Goal: Task Accomplishment & Management: Manage account settings

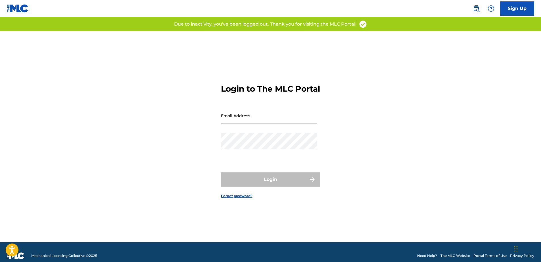
type input "[EMAIL_ADDRESS][DOMAIN_NAME]"
click at [273, 184] on div "Login" at bounding box center [270, 179] width 99 height 14
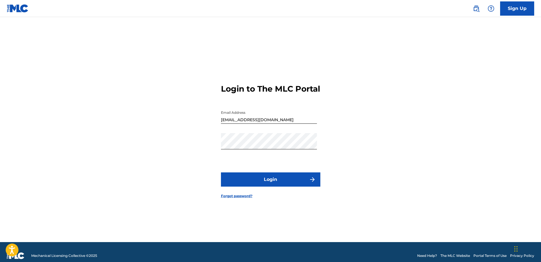
click at [278, 185] on button "Login" at bounding box center [270, 179] width 99 height 14
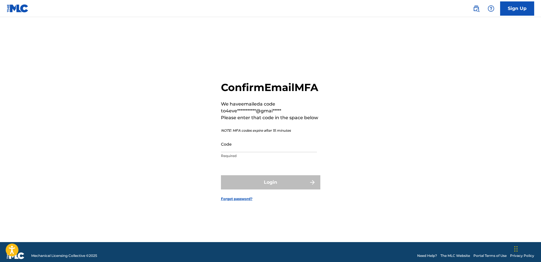
drag, startPoint x: 248, startPoint y: 154, endPoint x: 239, endPoint y: 151, distance: 9.2
click at [248, 152] on input "Code" at bounding box center [269, 144] width 96 height 16
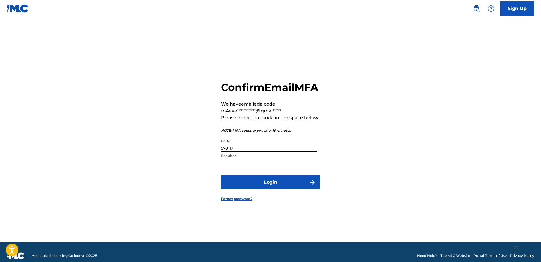
type input "578117"
click at [293, 189] on button "Login" at bounding box center [270, 182] width 99 height 14
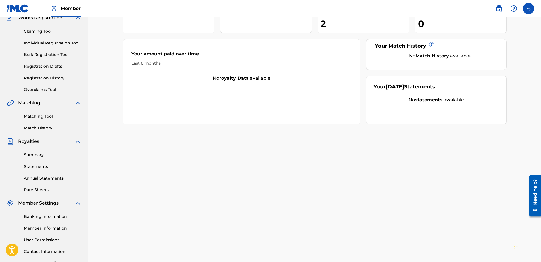
scroll to position [57, 0]
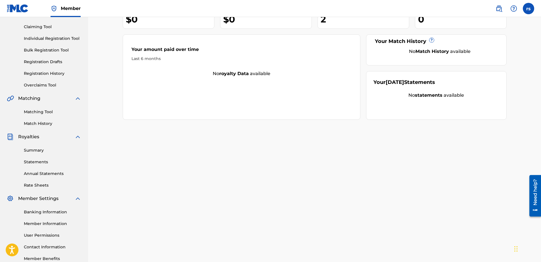
click at [46, 159] on link "Statements" at bounding box center [52, 162] width 57 height 6
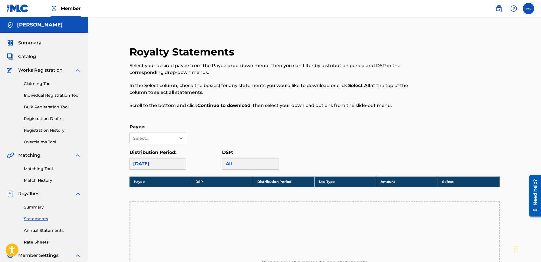
scroll to position [114, 0]
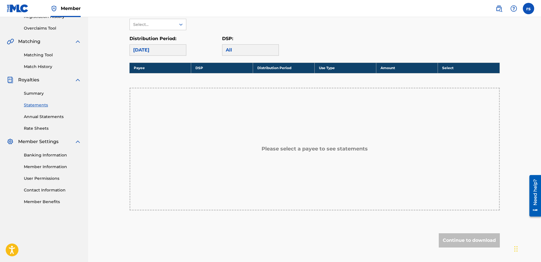
click at [295, 149] on h5 "Please select a payee to see statements" at bounding box center [315, 148] width 106 height 7
click at [243, 52] on div "All" at bounding box center [250, 49] width 57 height 11
click at [175, 50] on div "[DATE]" at bounding box center [158, 49] width 57 height 11
click at [175, 26] on div "Select..." at bounding box center [153, 24] width 46 height 11
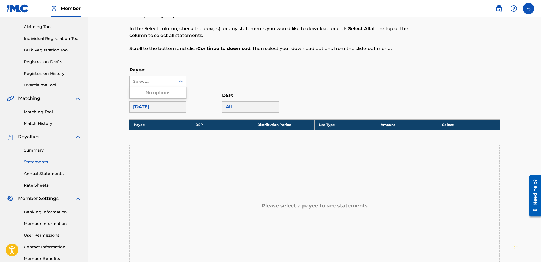
scroll to position [28, 0]
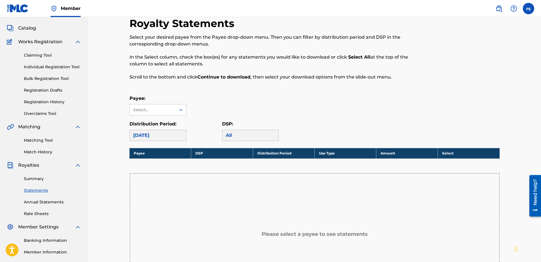
click at [25, 28] on span "Catalog" at bounding box center [27, 28] width 18 height 7
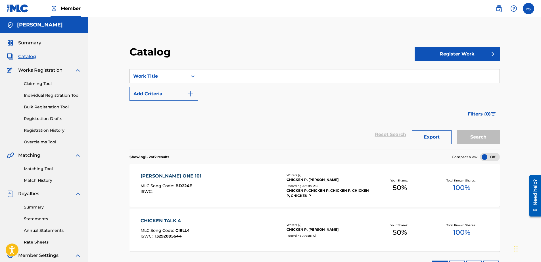
scroll to position [91, 0]
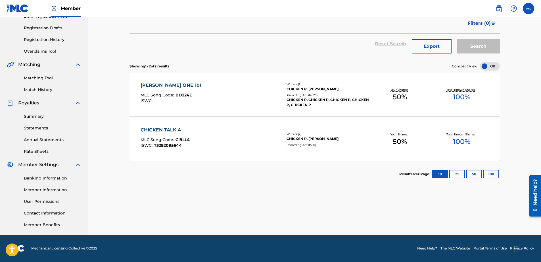
click at [495, 174] on button "100" at bounding box center [491, 174] width 16 height 9
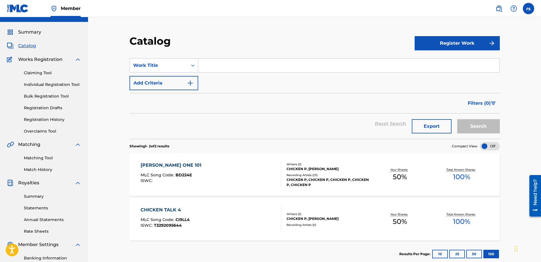
scroll to position [5, 0]
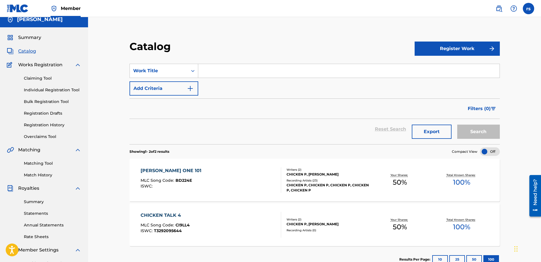
click at [36, 36] on span "Summary" at bounding box center [29, 37] width 23 height 7
